Goal: Find specific page/section: Find specific page/section

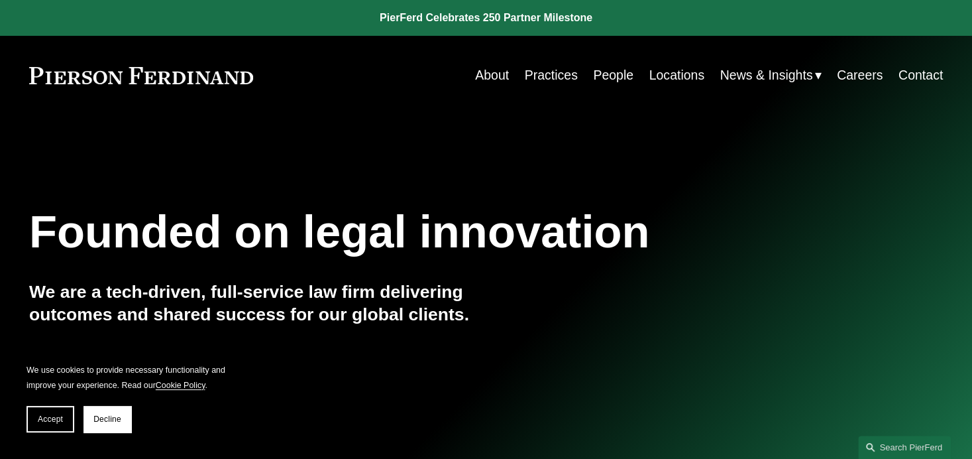
click at [618, 75] on link "People" at bounding box center [613, 75] width 40 height 26
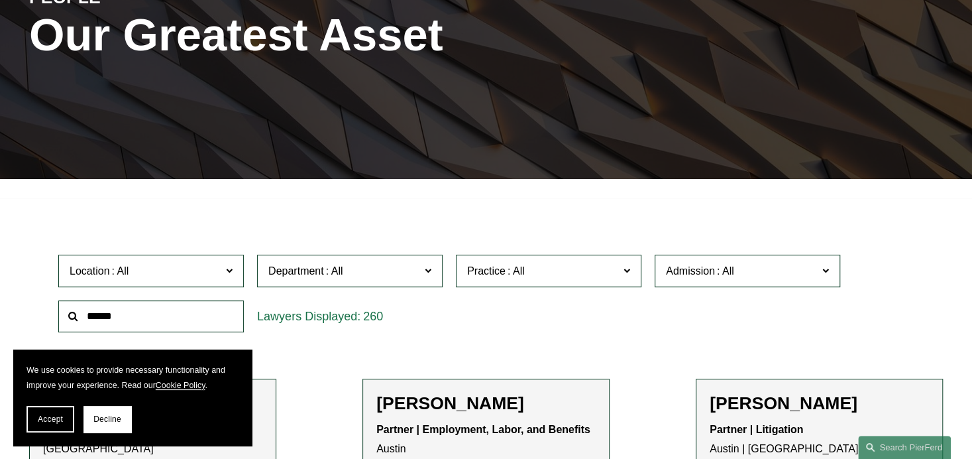
scroll to position [199, 0]
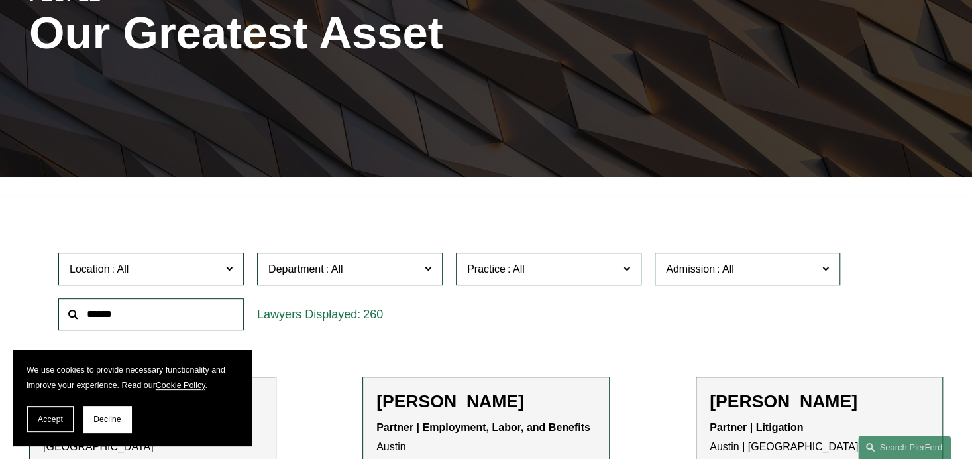
click at [125, 320] on input "text" at bounding box center [151, 314] width 186 height 32
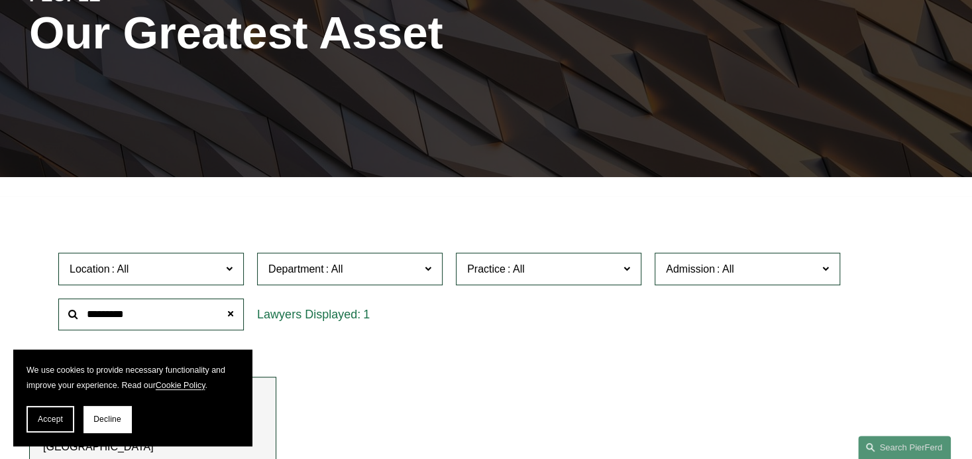
type input "*********"
click at [68, 314] on span at bounding box center [68, 314] width 0 height 0
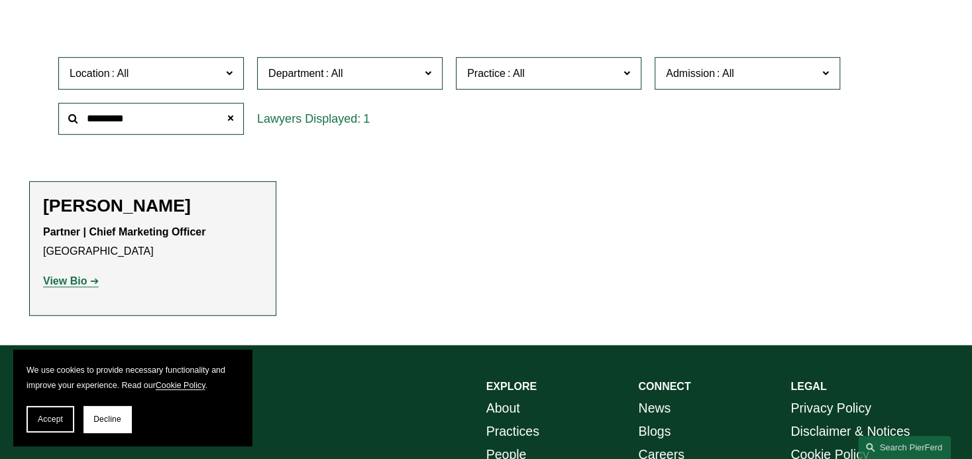
scroll to position [464, 0]
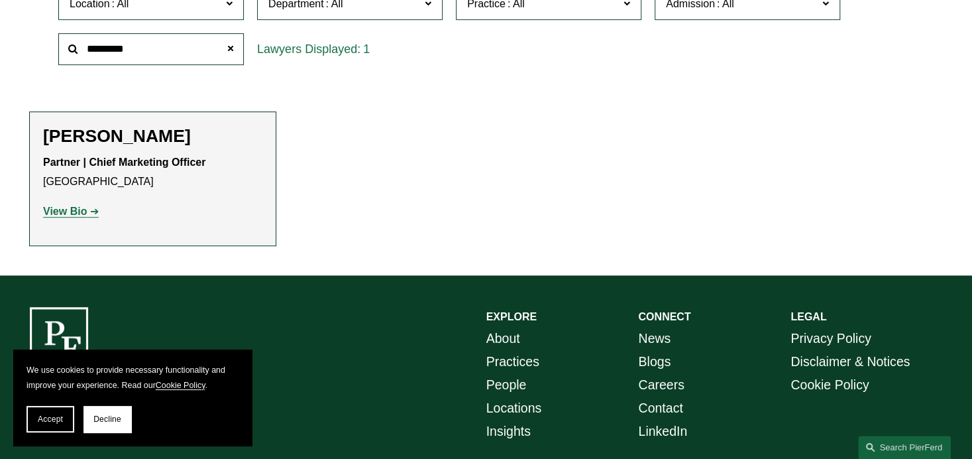
click at [58, 212] on strong "View Bio" at bounding box center [65, 210] width 44 height 11
